Goal: Task Accomplishment & Management: Use online tool/utility

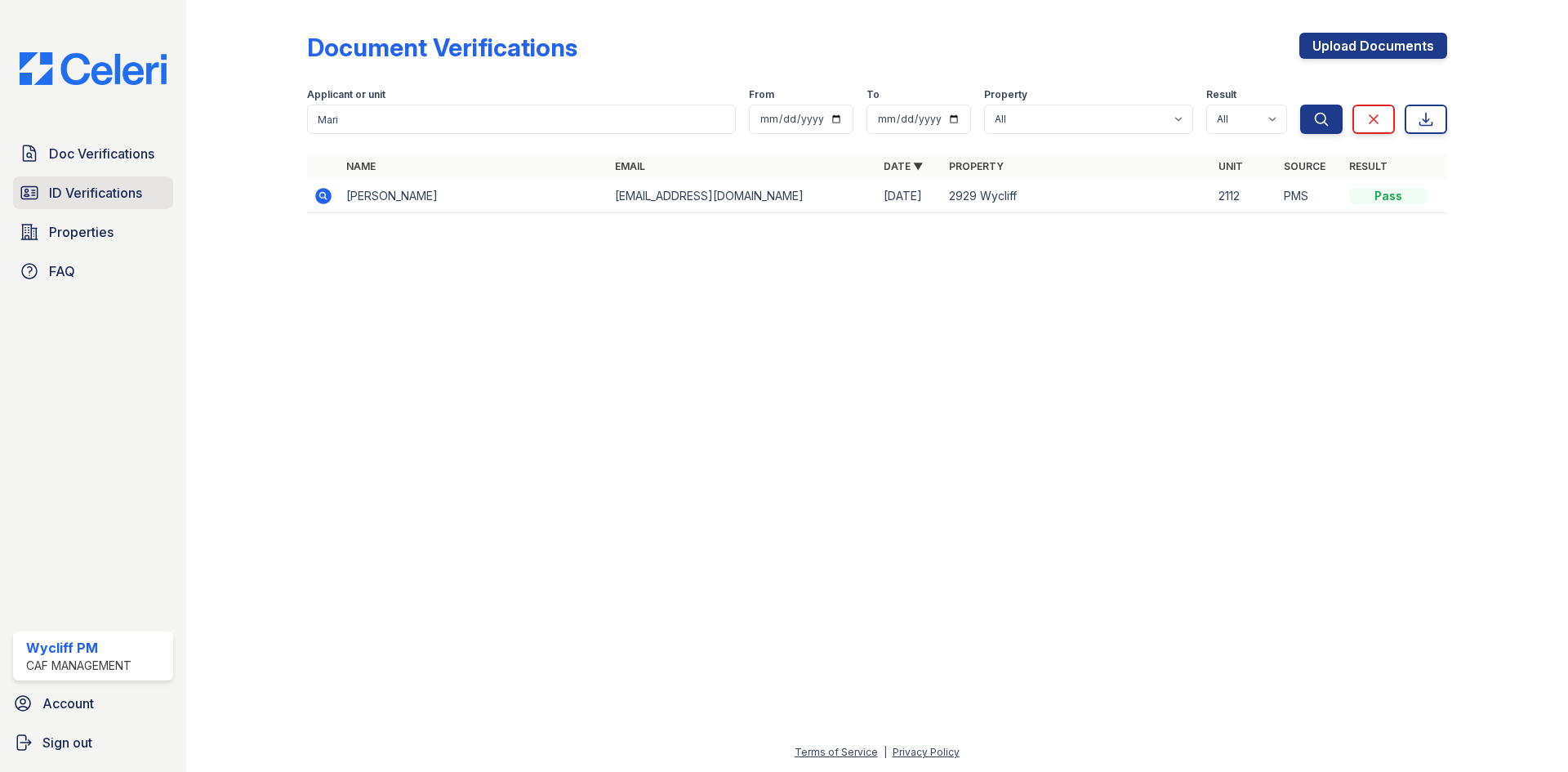
click at [113, 184] on span "ID Verifications" at bounding box center [96, 193] width 93 height 19
click at [111, 153] on span "Doc Verifications" at bounding box center [102, 153] width 106 height 19
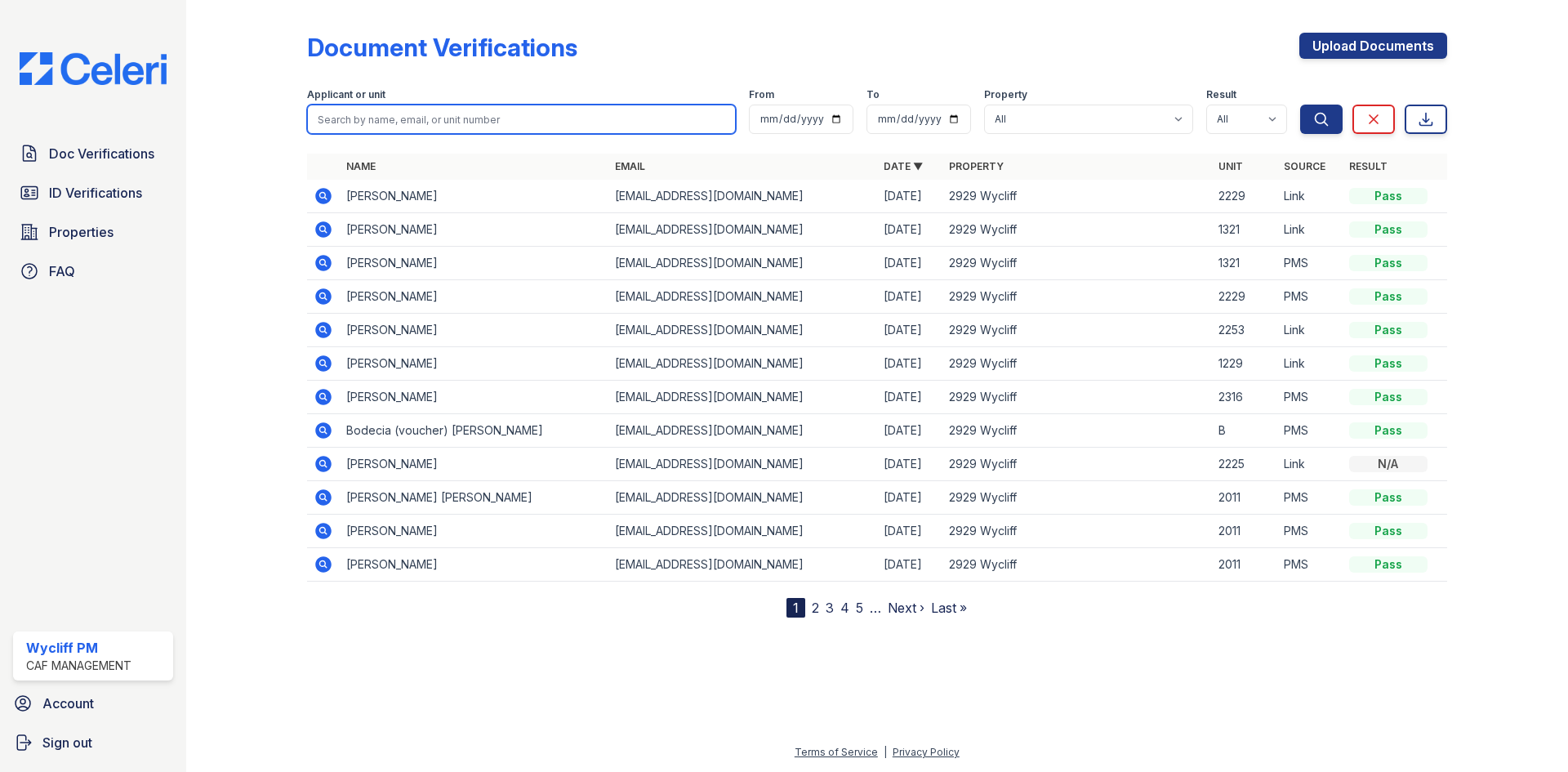
click at [461, 123] on input "search" at bounding box center [521, 119] width 428 height 29
type input "[PERSON_NAME]'"
click at [1300, 105] on button "Search" at bounding box center [1321, 119] width 42 height 29
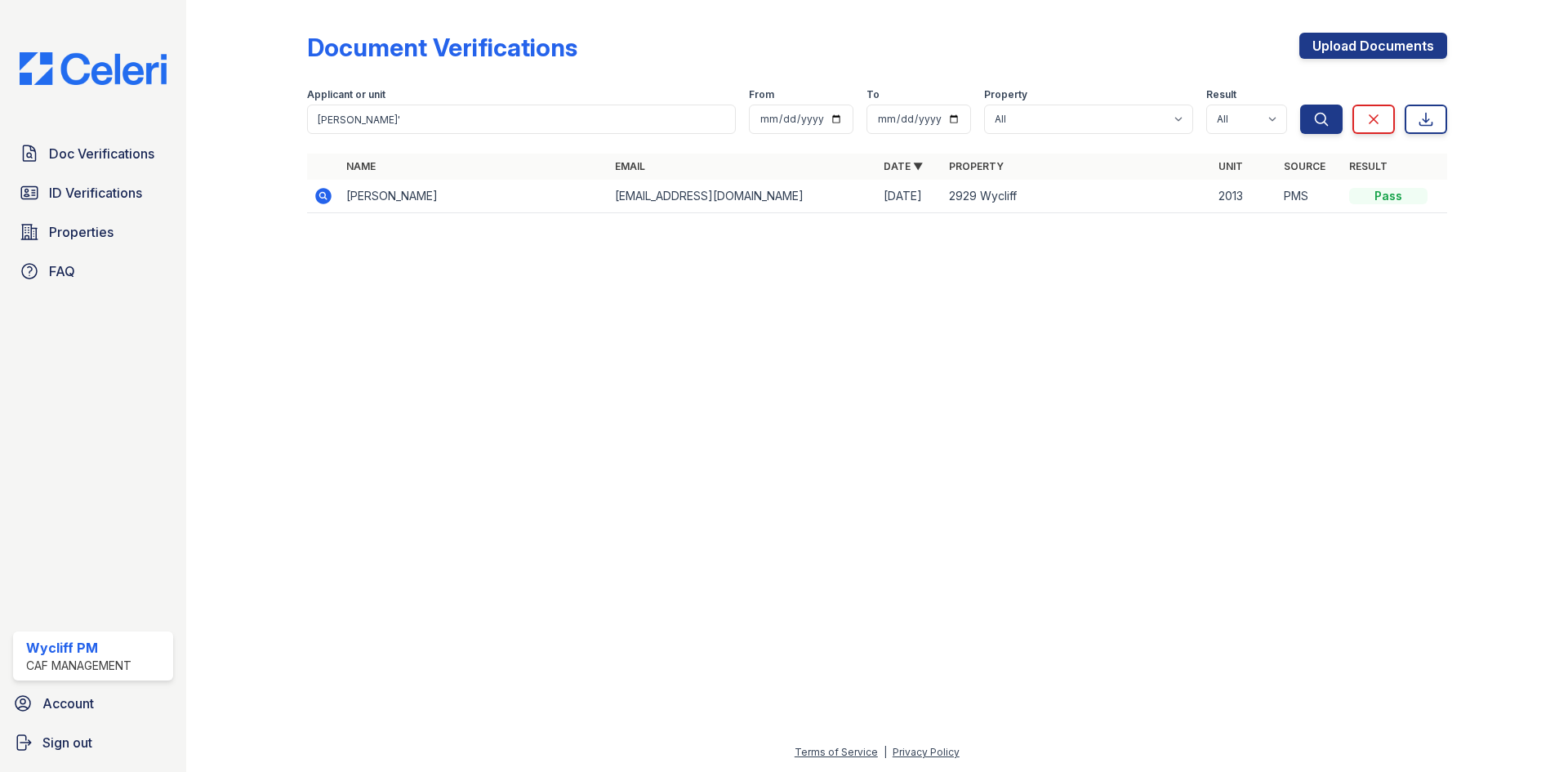
click at [331, 193] on icon at bounding box center [323, 196] width 19 height 19
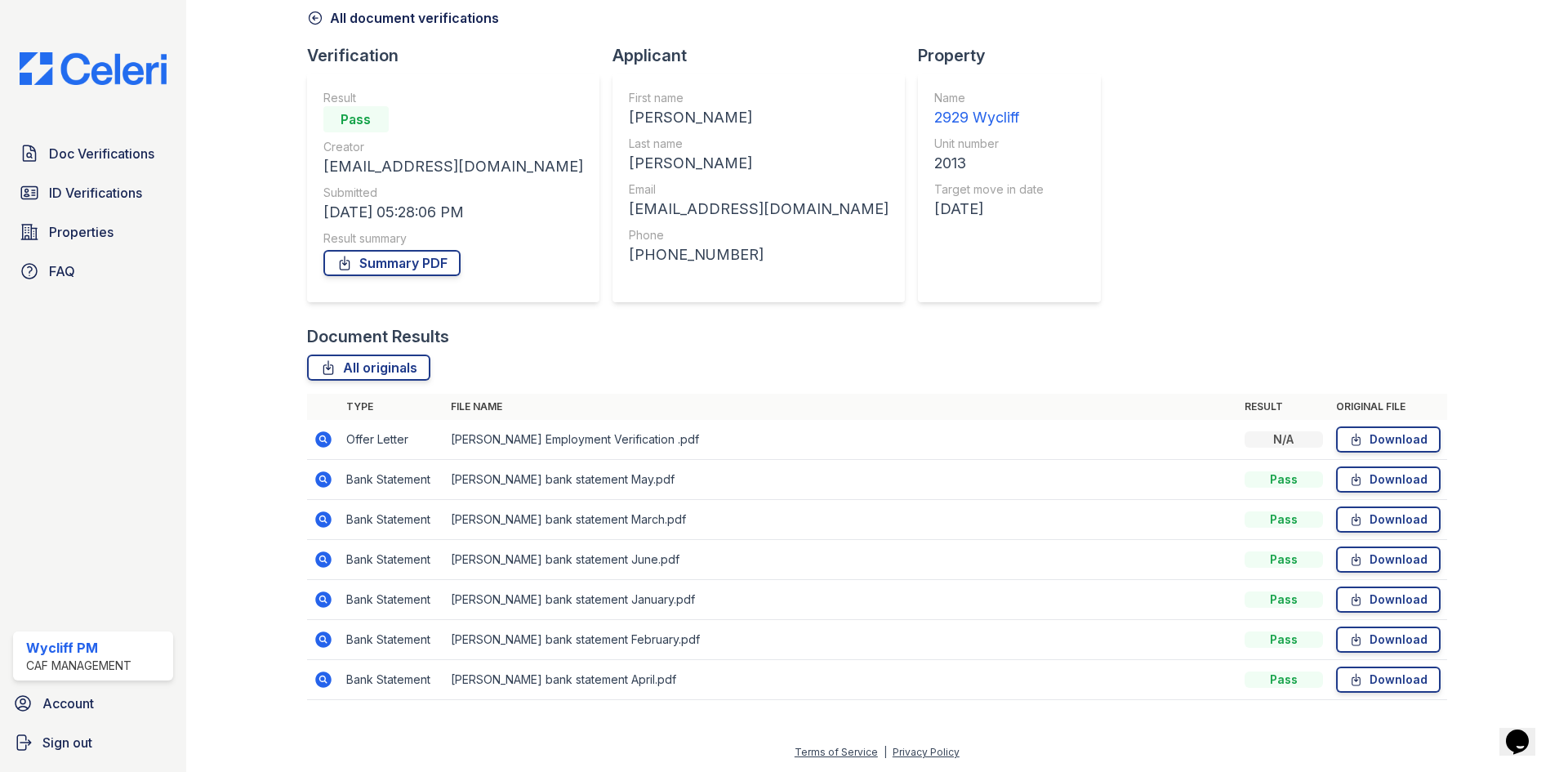
click at [323, 440] on icon at bounding box center [323, 439] width 19 height 19
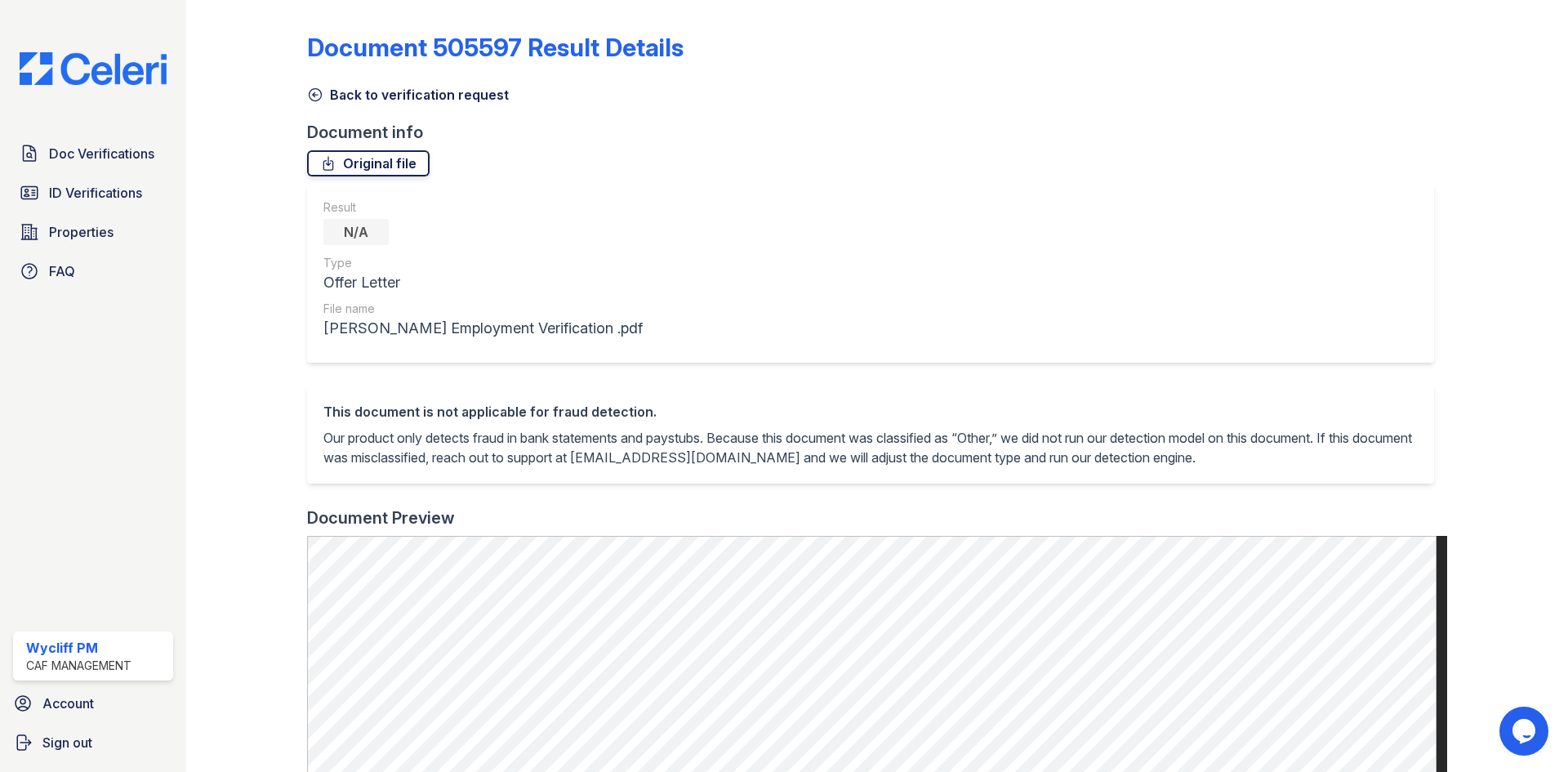
click at [331, 161] on icon at bounding box center [328, 163] width 9 height 13
drag, startPoint x: 231, startPoint y: 108, endPoint x: 223, endPoint y: 121, distance: 15.3
click at [231, 108] on div at bounding box center [259, 657] width 94 height 1301
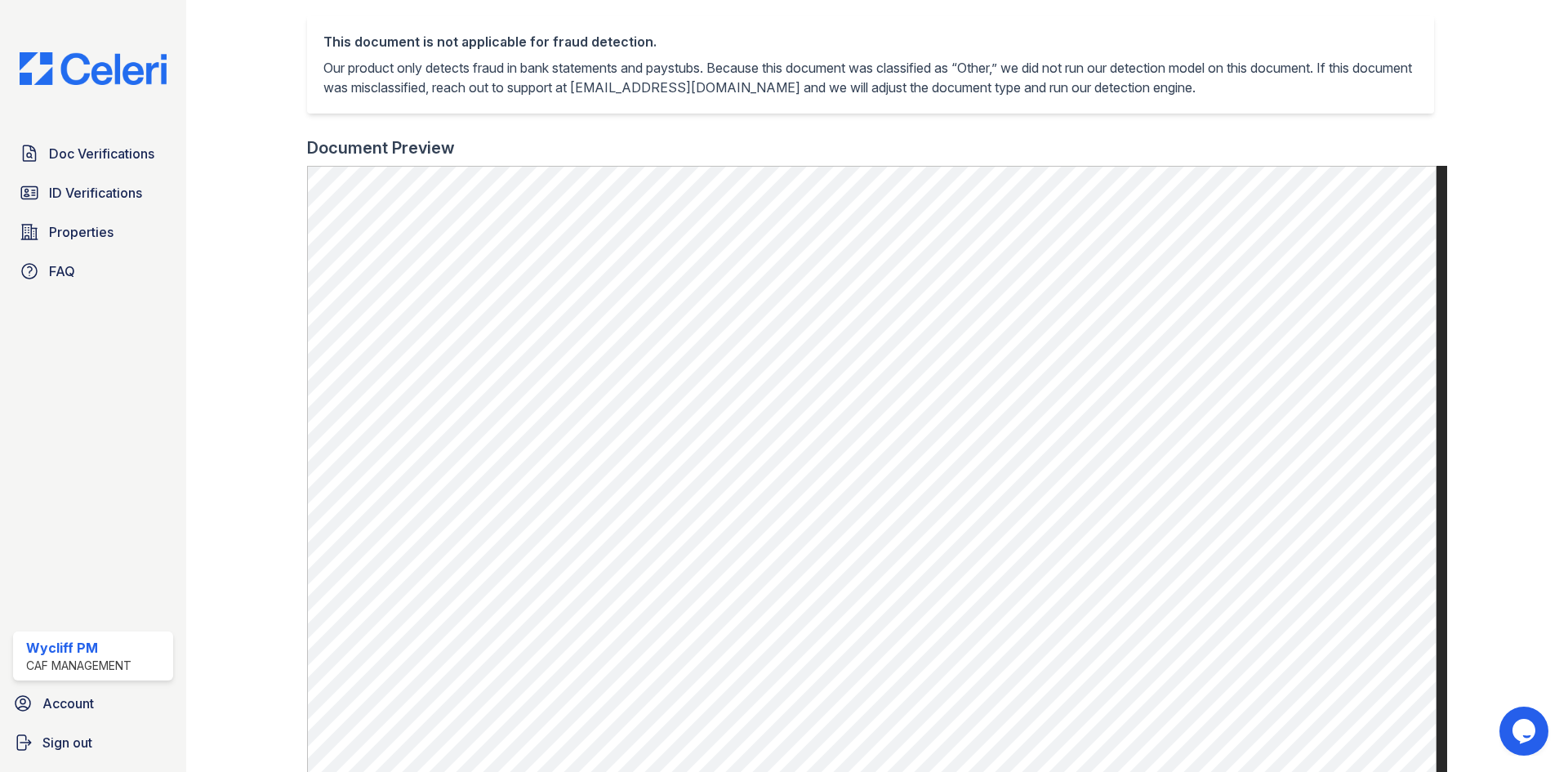
scroll to position [408, 0]
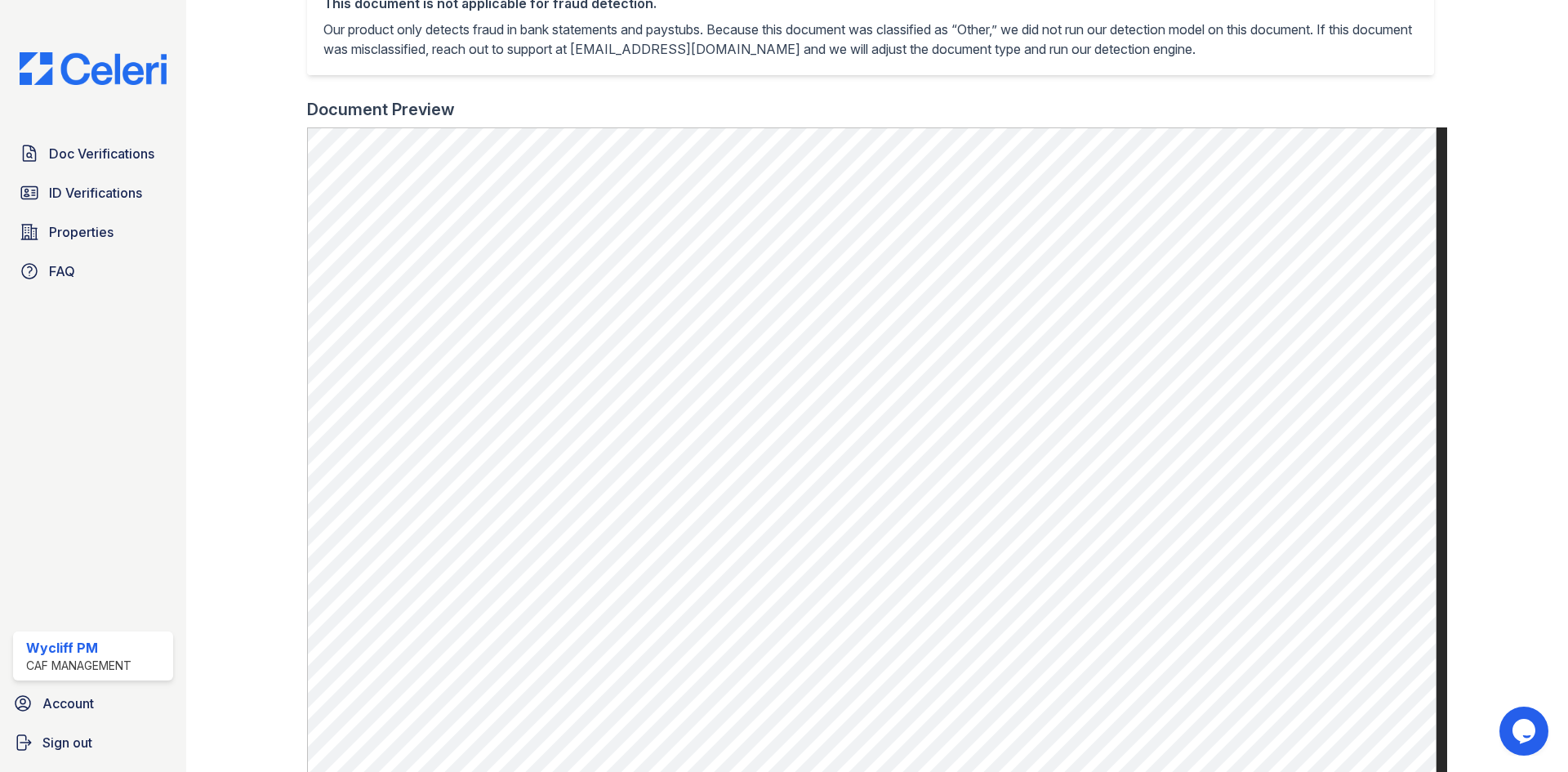
click at [1156, 118] on div "Document Preview" at bounding box center [877, 109] width 1141 height 23
click at [123, 174] on div "Doc Verifications ID Verifications Properties FAQ" at bounding box center [93, 212] width 173 height 150
click at [118, 139] on link "Doc Verifications" at bounding box center [93, 153] width 160 height 33
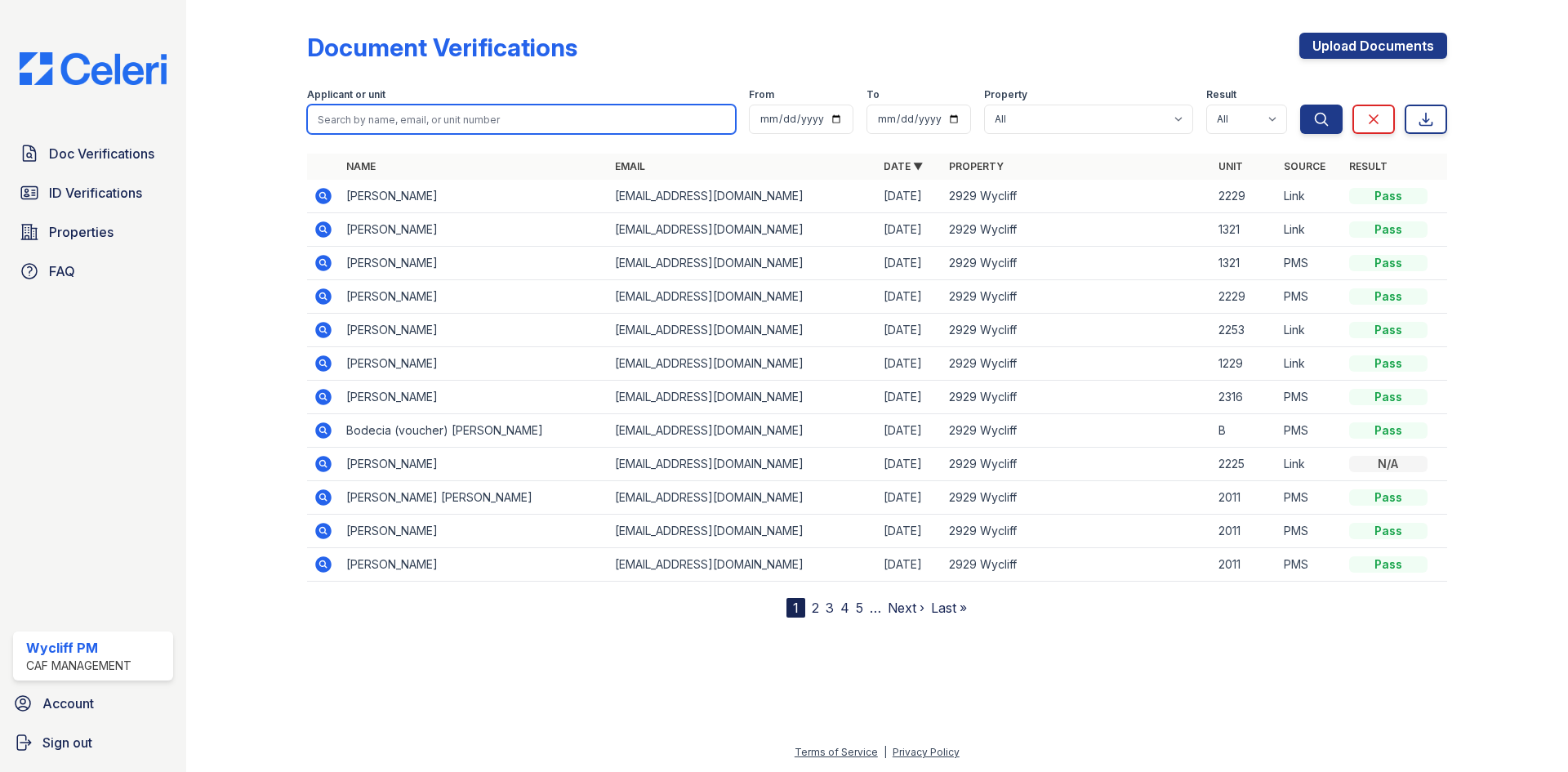
click at [455, 106] on input "search" at bounding box center [521, 119] width 428 height 29
type input "vic"
click at [1300, 105] on button "Search" at bounding box center [1321, 119] width 42 height 29
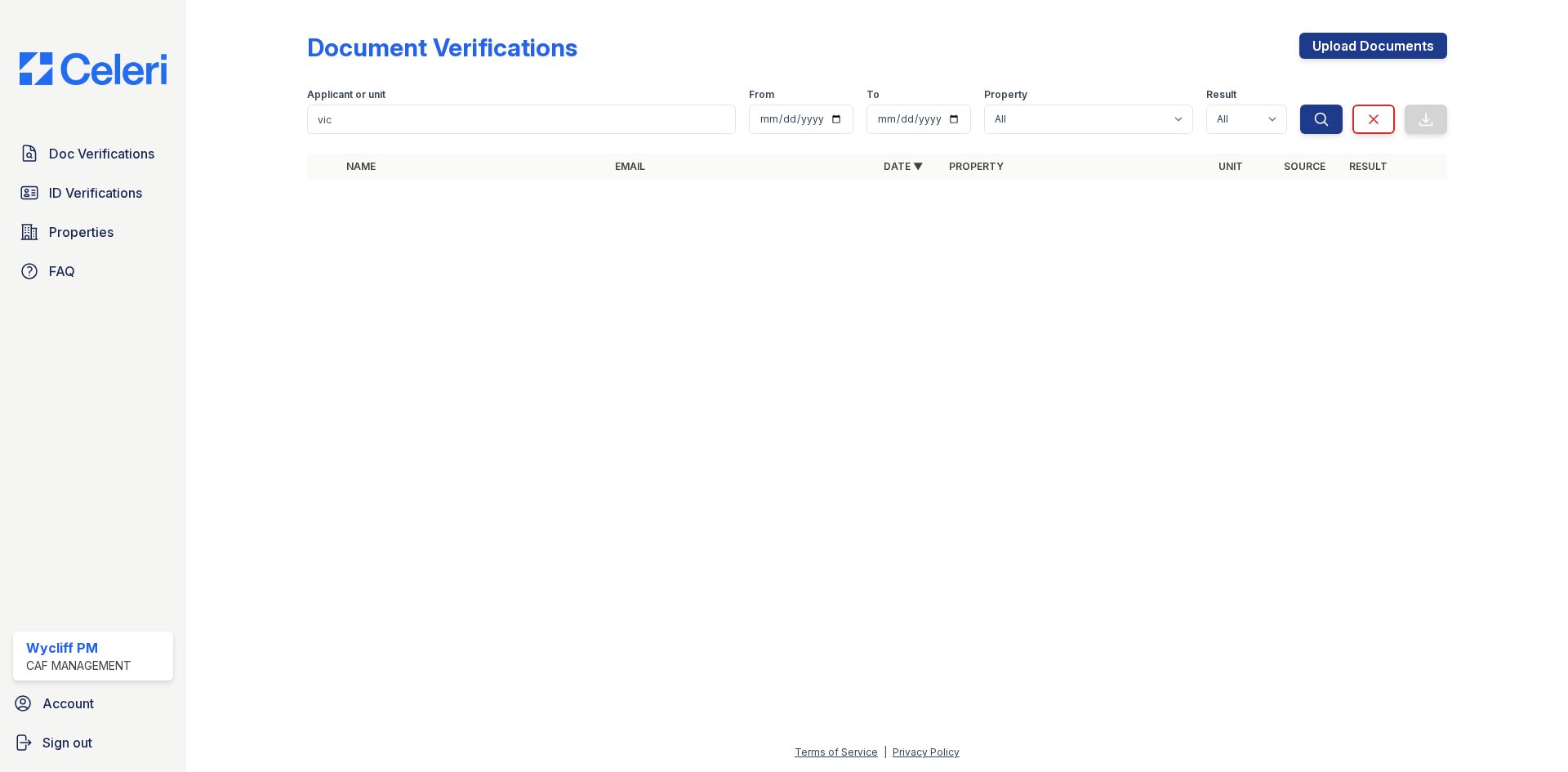
click at [45, 249] on div "Doc Verifications ID Verifications Properties FAQ" at bounding box center [93, 212] width 173 height 150
click at [51, 234] on span "Properties" at bounding box center [81, 232] width 64 height 19
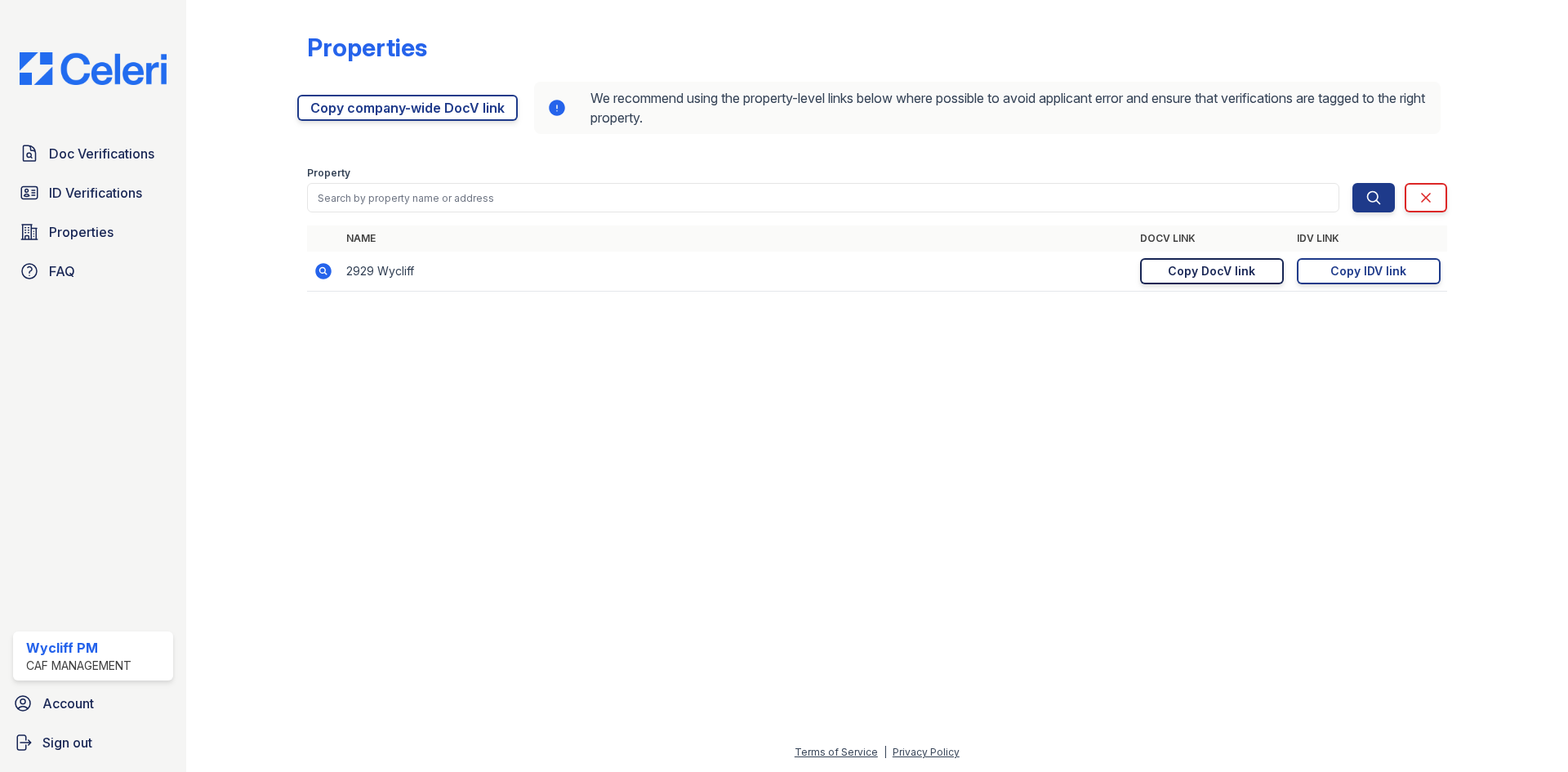
click at [1215, 277] on div "Copy DocV link" at bounding box center [1211, 271] width 87 height 17
